Goal: Transaction & Acquisition: Subscribe to service/newsletter

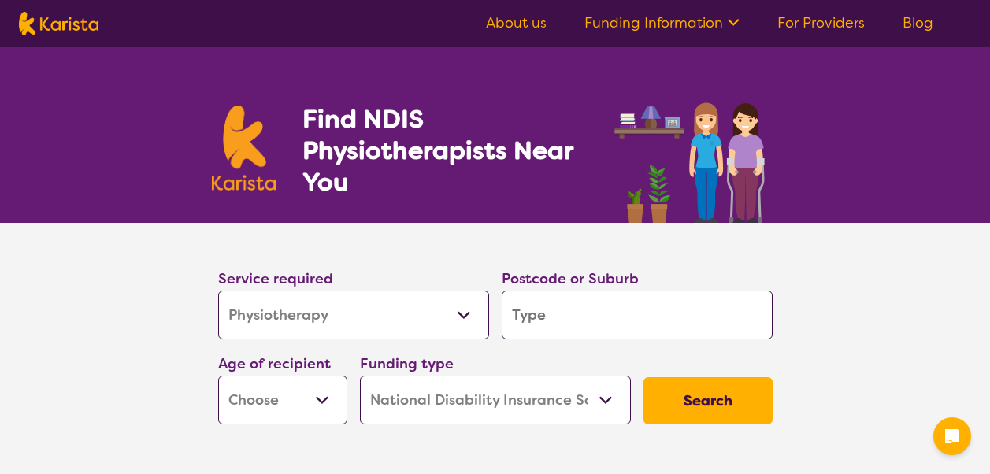
select select "Physiotherapy"
select select "NDIS"
select select "Physiotherapy"
select select "NDIS"
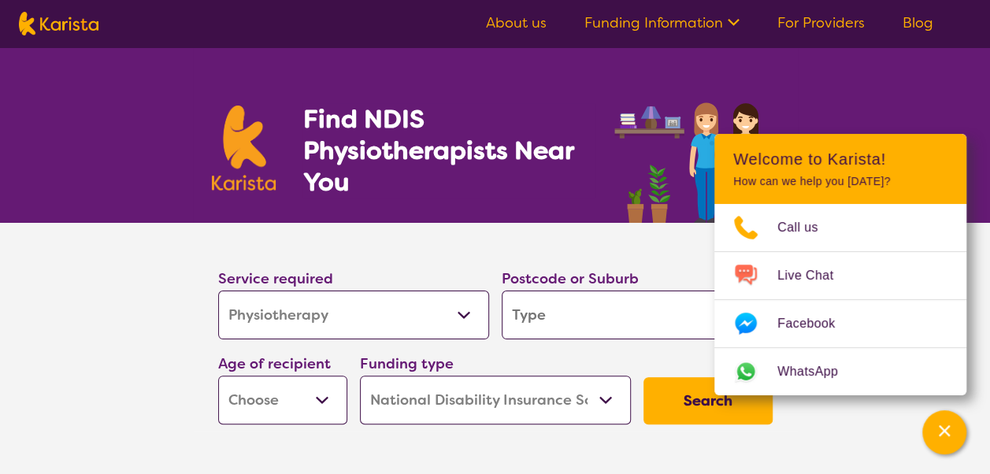
click at [154, 353] on section "Service required Allied Health Assistant Assessment ([MEDICAL_DATA] or [MEDICAL…" at bounding box center [495, 349] width 990 height 252
click at [620, 228] on section "Service required Allied Health Assistant Assessment ([MEDICAL_DATA] or [MEDICAL…" at bounding box center [495, 327] width 605 height 208
click at [379, 307] on select "Allied Health Assistant Assessment ([MEDICAL_DATA] or [MEDICAL_DATA]) Behaviour…" at bounding box center [353, 314] width 271 height 49
select select "Exercise physiology"
click at [218, 290] on select "Allied Health Assistant Assessment ([MEDICAL_DATA] or [MEDICAL_DATA]) Behaviour…" at bounding box center [353, 314] width 271 height 49
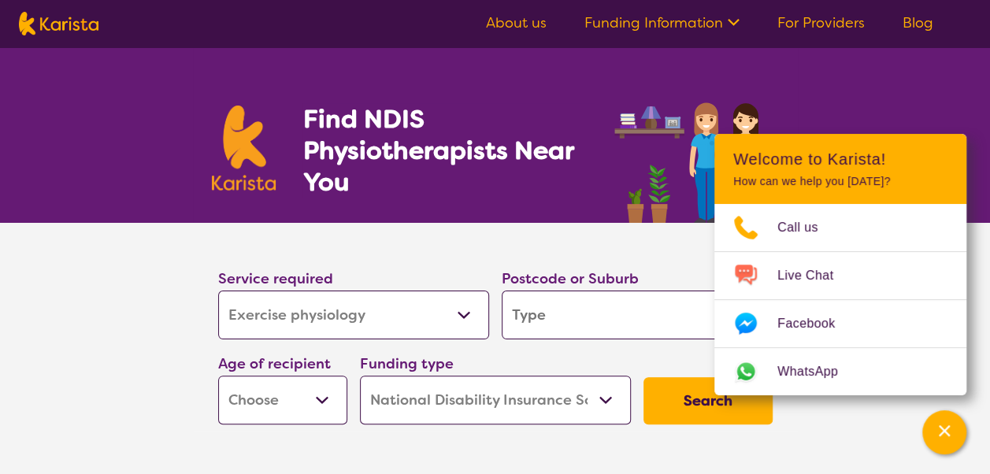
select select "Exercise physiology"
click at [973, 240] on section "Service required Allied Health Assistant Assessment ([MEDICAL_DATA] or [MEDICAL…" at bounding box center [495, 349] width 990 height 252
click at [530, 309] on input "search" at bounding box center [636, 314] width 271 height 49
click at [636, 327] on input "search" at bounding box center [636, 314] width 271 height 49
type input "3"
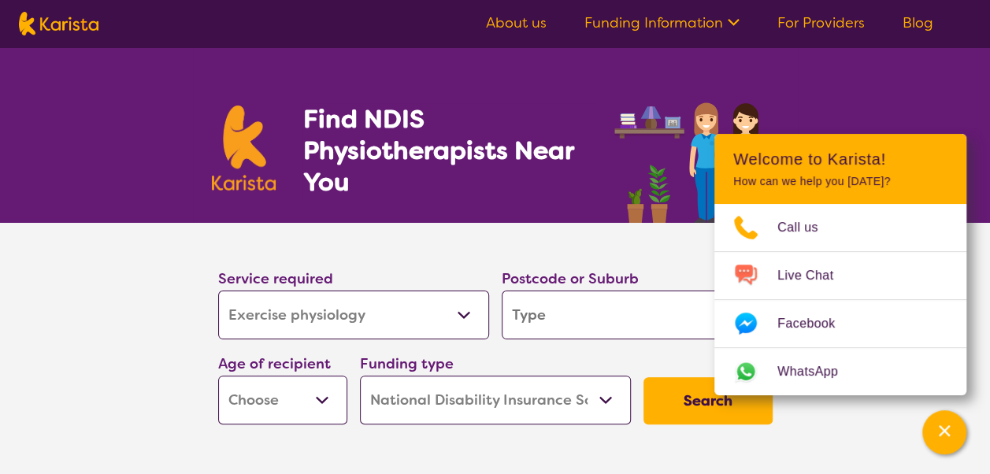
type input "3"
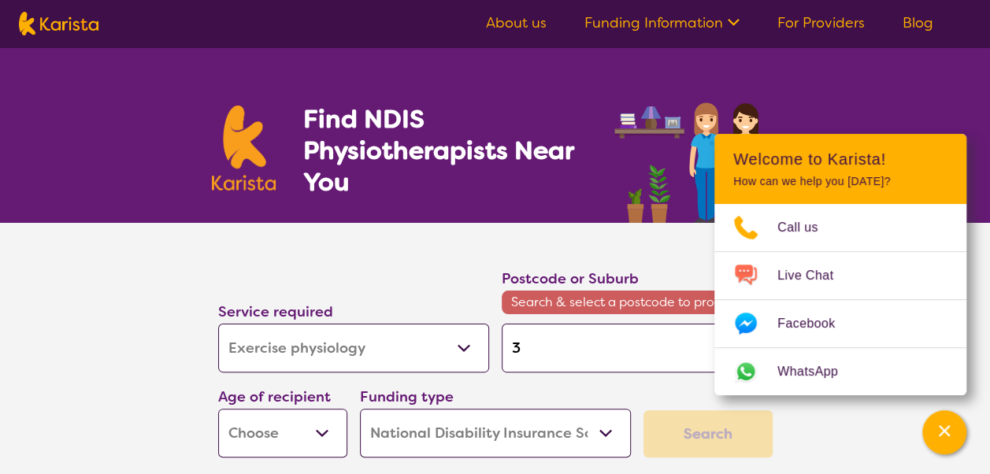
type input "31"
type input "315"
type input "3155"
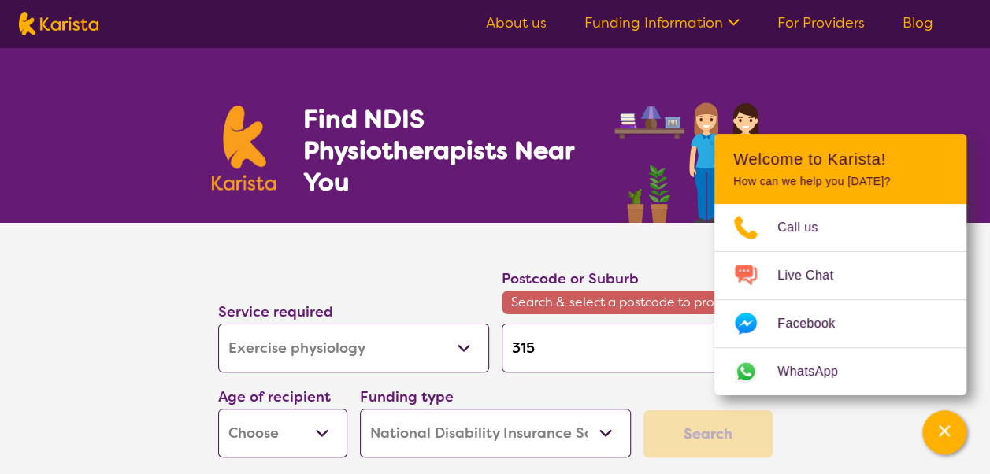
type input "3155"
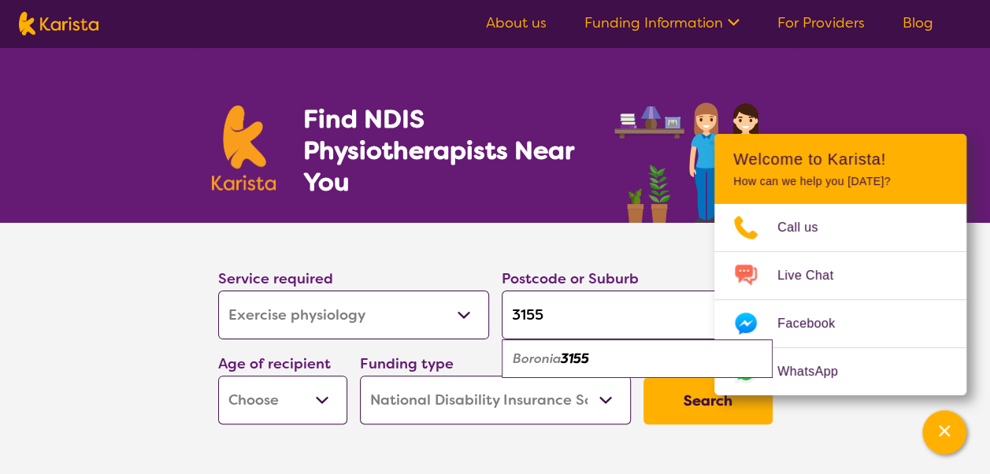
type input "3155"
click at [596, 361] on div "Boronia 3155" at bounding box center [636, 359] width 255 height 30
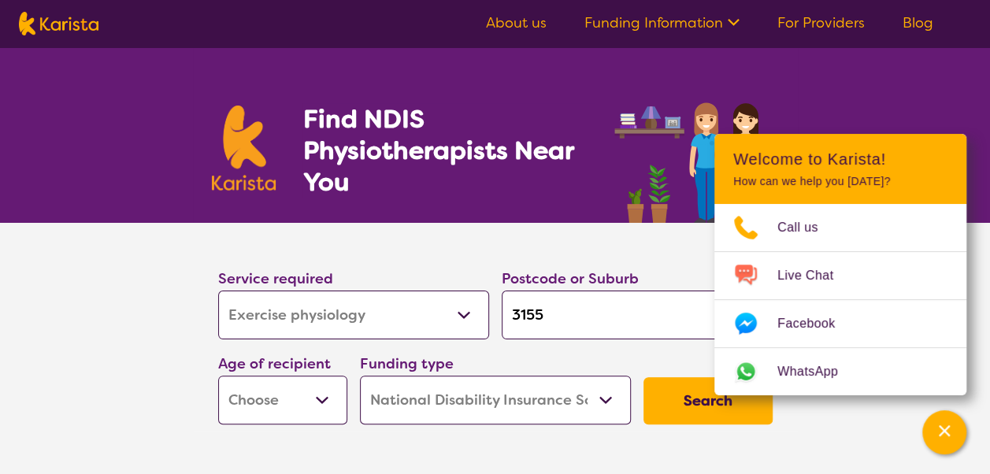
click at [653, 244] on section "Service required Allied Health Assistant Assessment ([MEDICAL_DATA] or [MEDICAL…" at bounding box center [495, 327] width 605 height 208
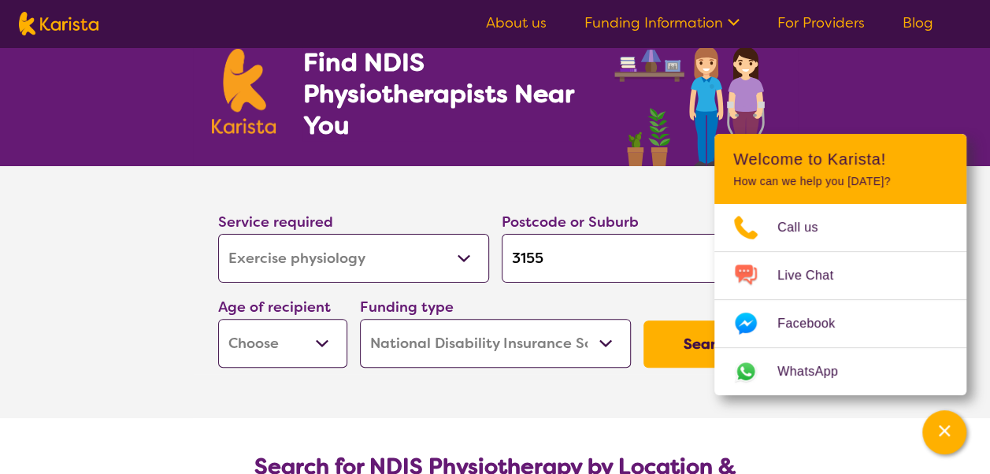
scroll to position [157, 0]
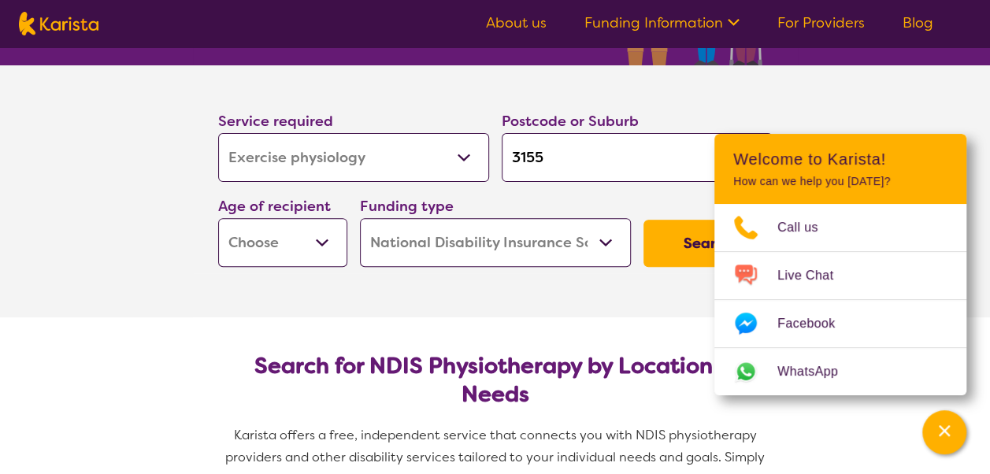
click at [274, 257] on select "Early Childhood - 0 to 9 Child - 10 to 11 Adolescent - 12 to 17 Adult - 18 to 6…" at bounding box center [282, 242] width 129 height 49
click at [303, 239] on select "Early Childhood - 0 to 9 Child - 10 to 11 Adolescent - 12 to 17 Adult - 18 to 6…" at bounding box center [282, 242] width 129 height 49
click at [513, 242] on select "Home Care Package (HCP) National Disability Insurance Scheme (NDIS) I don't know" at bounding box center [495, 242] width 271 height 49
click at [360, 218] on select "Home Care Package (HCP) National Disability Insurance Scheme (NDIS) I don't know" at bounding box center [495, 242] width 271 height 49
click at [668, 246] on button "Search" at bounding box center [707, 243] width 129 height 47
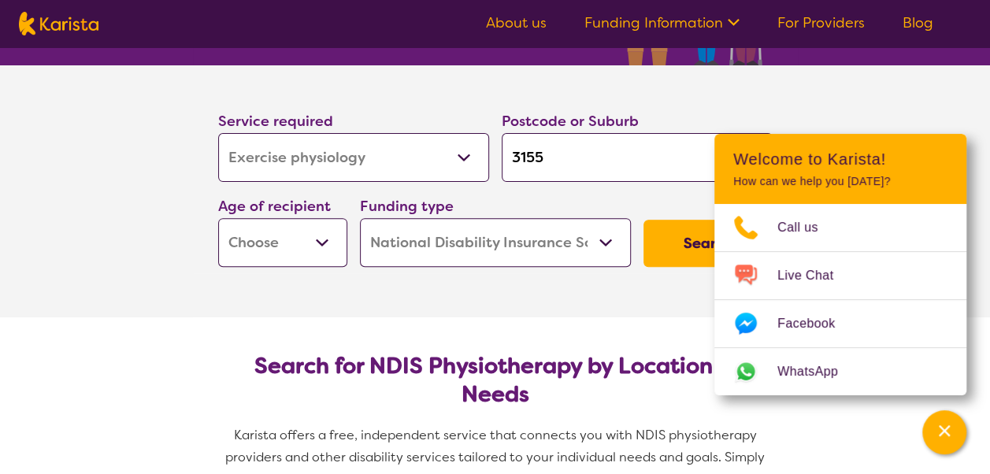
click at [321, 249] on select "Early Childhood - 0 to 9 Child - 10 to 11 Adolescent - 12 to 17 Adult - 18 to 6…" at bounding box center [282, 242] width 129 height 49
select select "AD"
click at [218, 218] on select "Early Childhood - 0 to 9 Child - 10 to 11 Adolescent - 12 to 17 Adult - 18 to 6…" at bounding box center [282, 242] width 129 height 49
select select "AD"
click at [688, 261] on button "Search" at bounding box center [707, 243] width 129 height 47
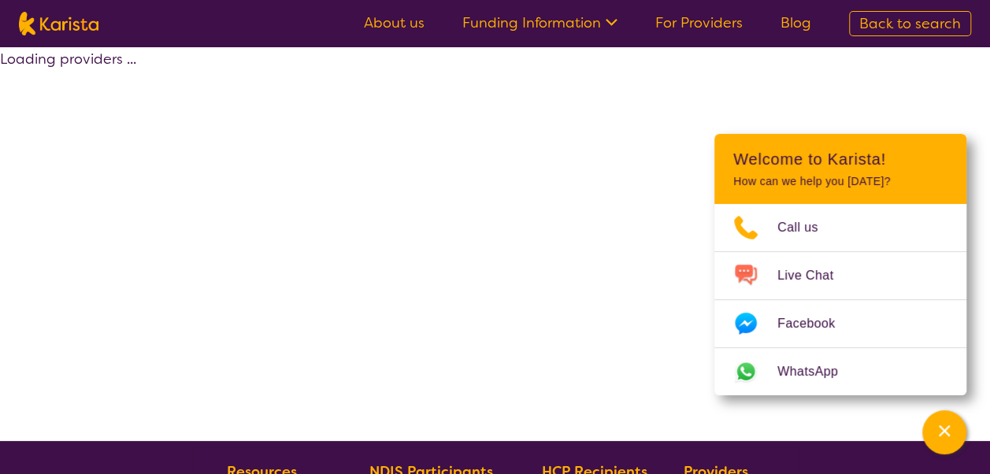
select select "NDIS"
select select "Exercise physiology"
select select "AD"
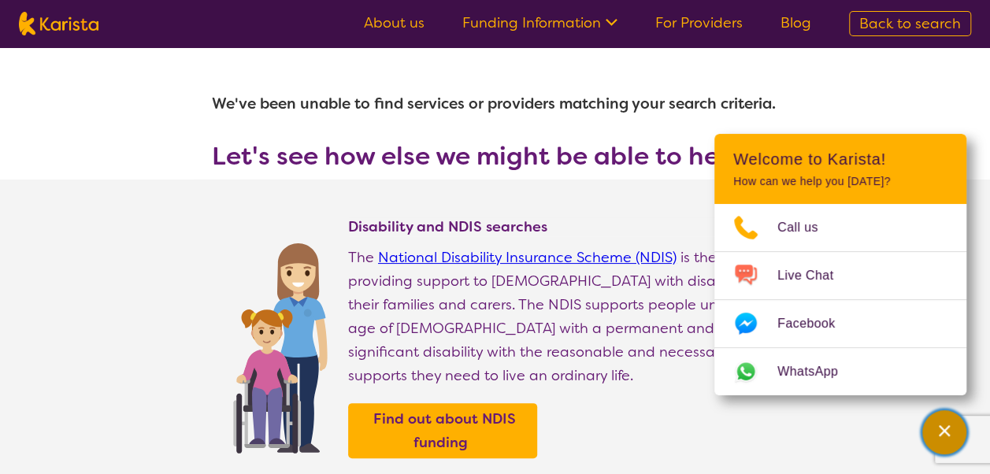
click at [945, 435] on icon "Channel Menu" at bounding box center [944, 431] width 16 height 16
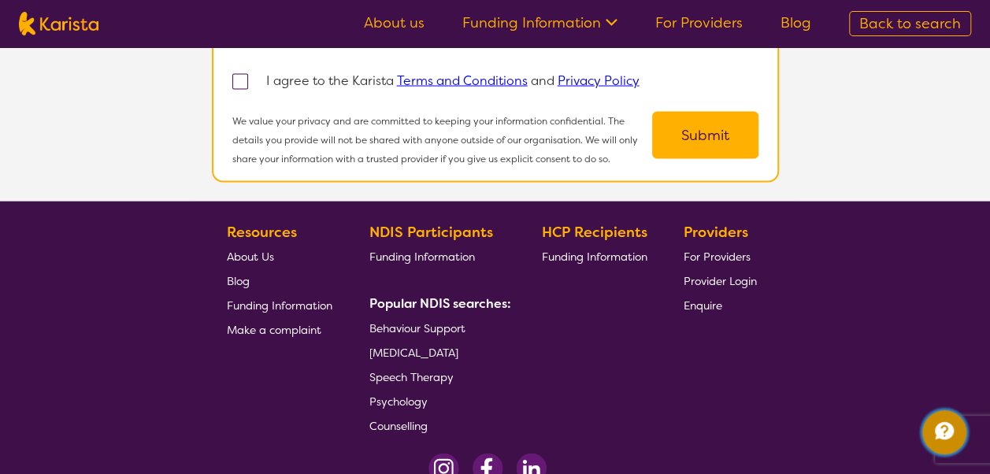
scroll to position [1574, 0]
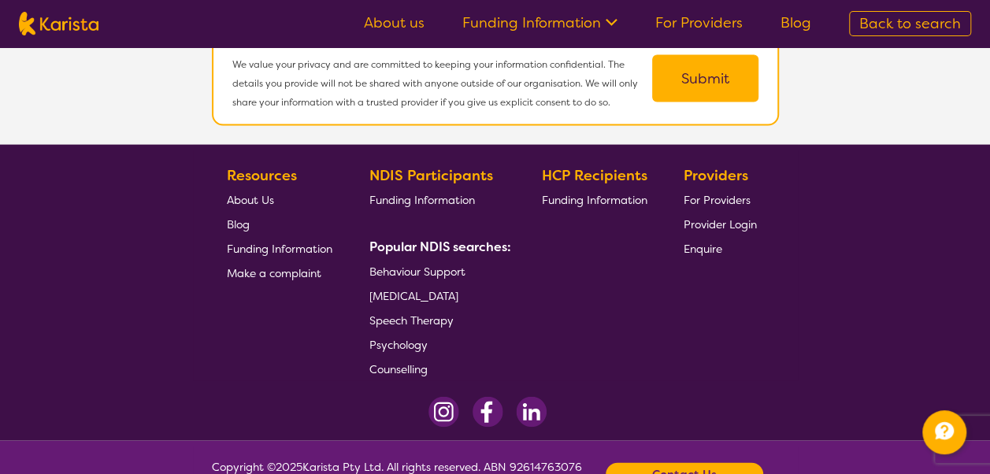
click at [723, 193] on span "For Providers" at bounding box center [716, 200] width 67 height 14
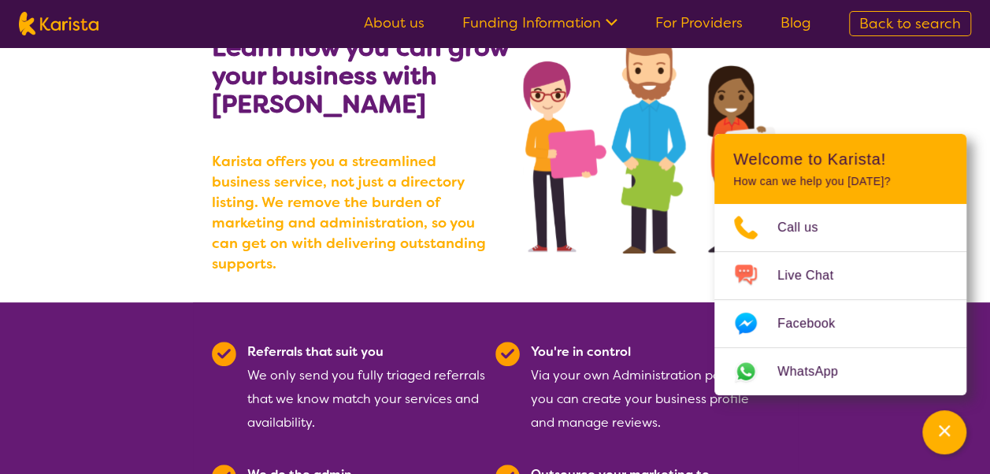
scroll to position [157, 0]
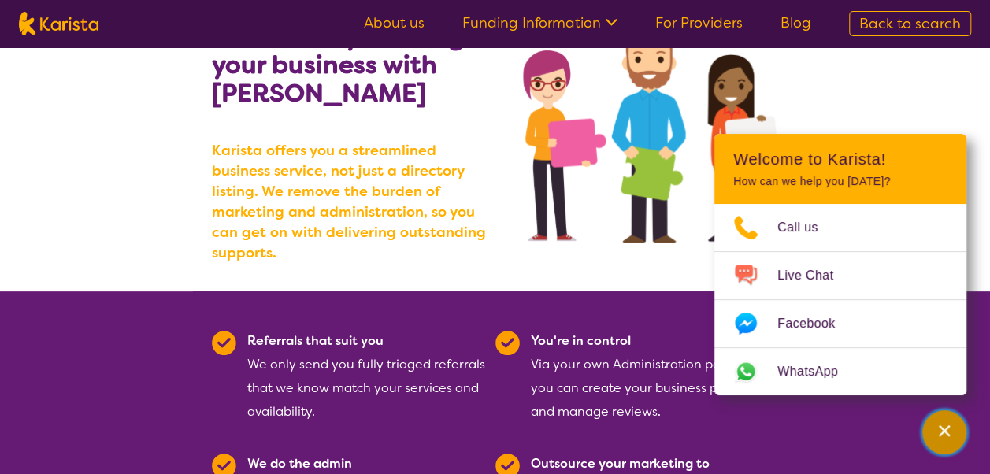
click at [945, 435] on icon "Channel Menu" at bounding box center [944, 431] width 16 height 16
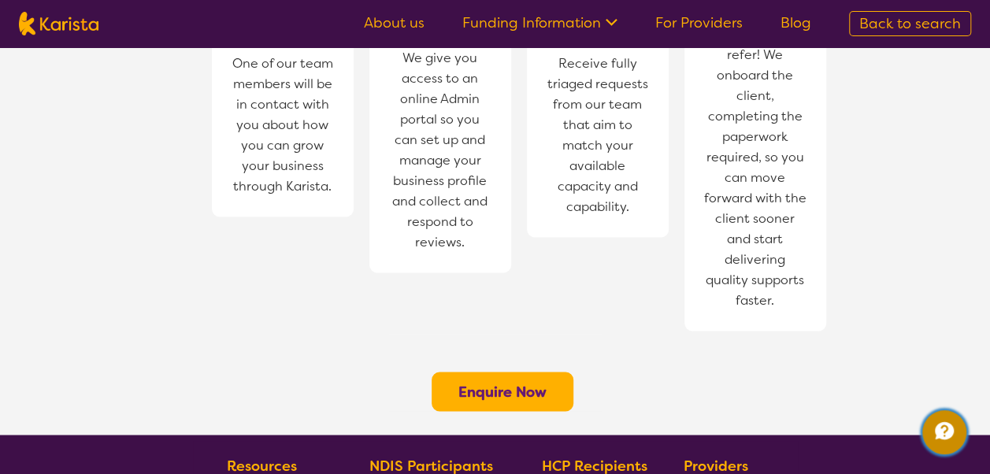
scroll to position [1338, 0]
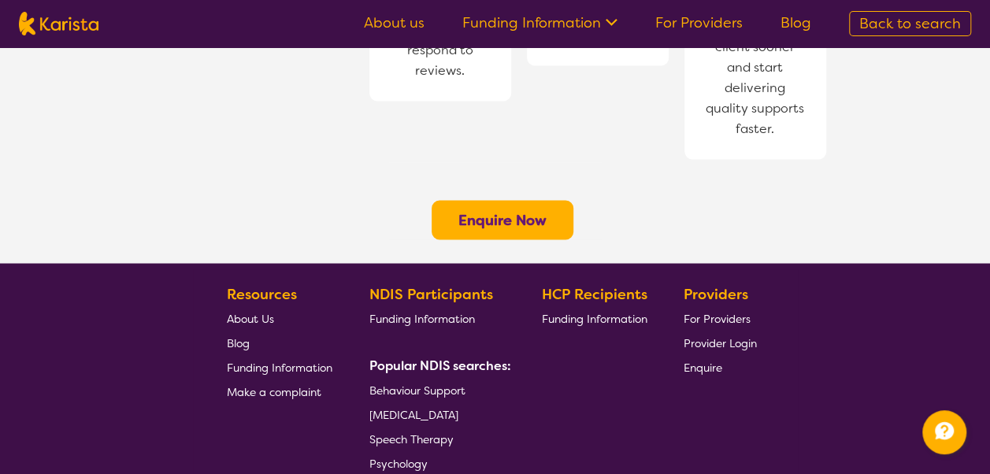
click at [501, 210] on b "Enquire Now" at bounding box center [502, 219] width 88 height 19
